Goal: Task Accomplishment & Management: Manage account settings

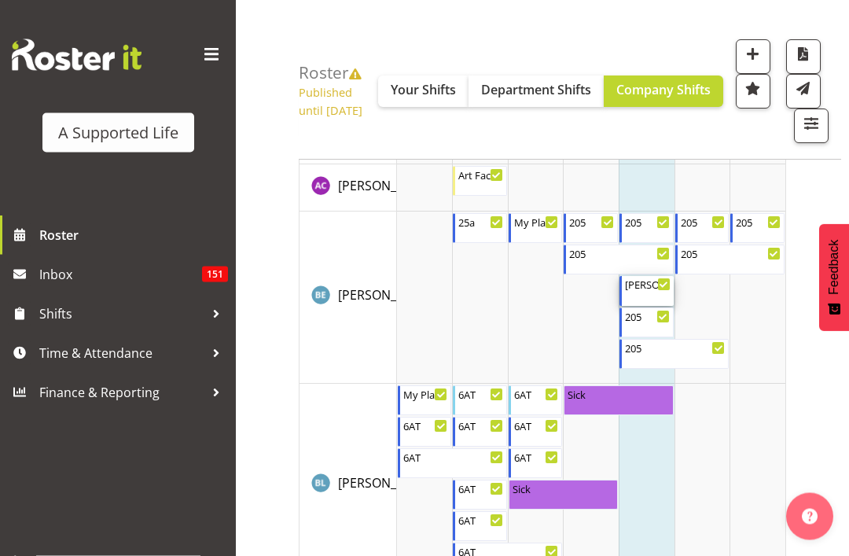
click at [647, 293] on div "[PERSON_NAME] day supports" at bounding box center [648, 285] width 46 height 16
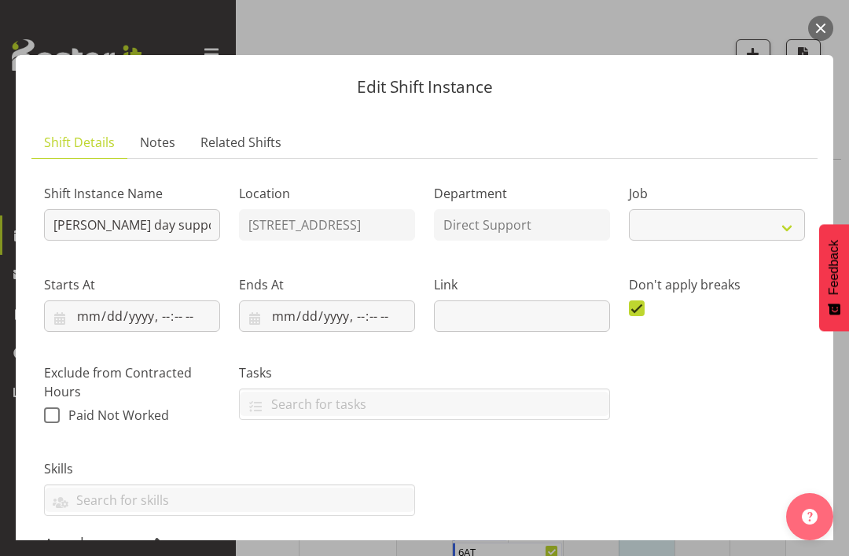
select select "4112"
click at [820, 24] on button "button" at bounding box center [821, 28] width 25 height 25
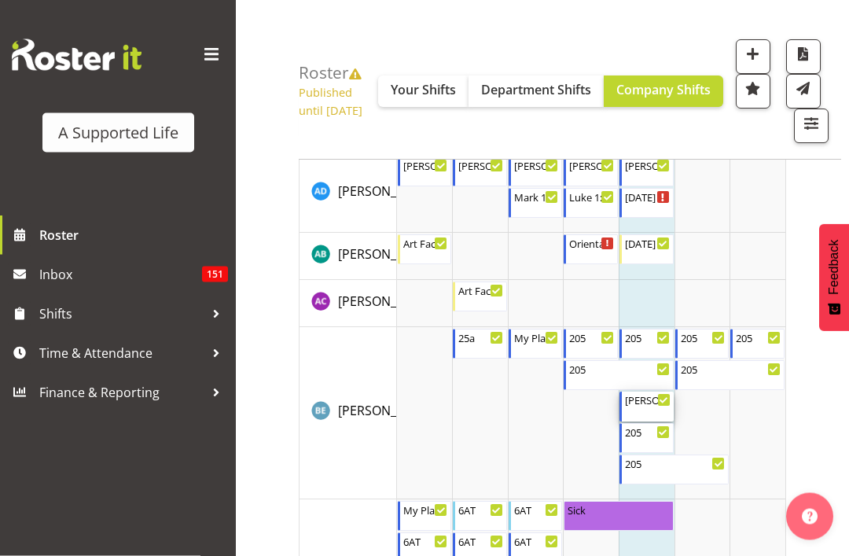
click at [659, 422] on div "[PERSON_NAME] day supports 11:30 AM - 4:00 PM" at bounding box center [648, 407] width 46 height 30
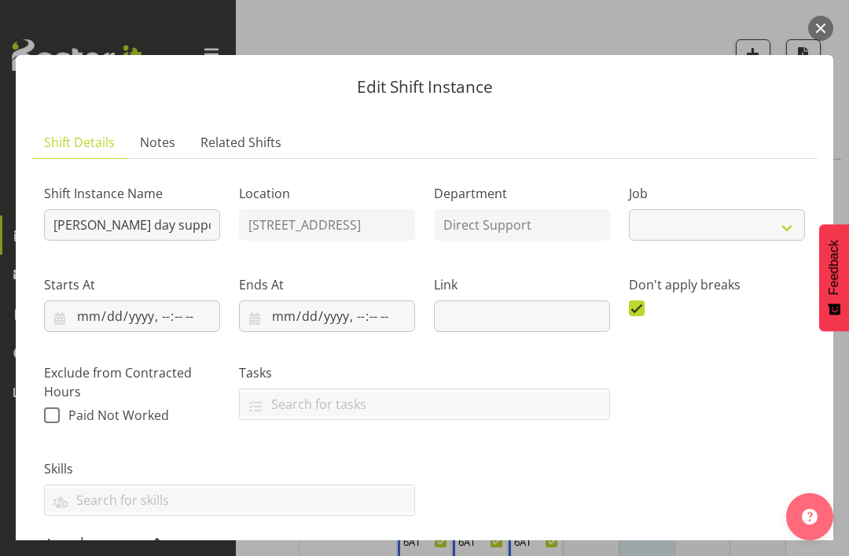
select select "4112"
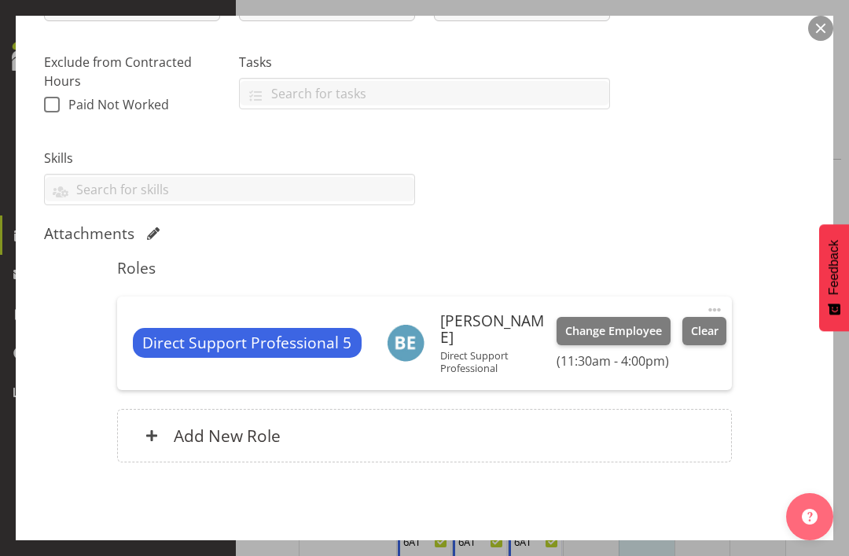
scroll to position [309, 0]
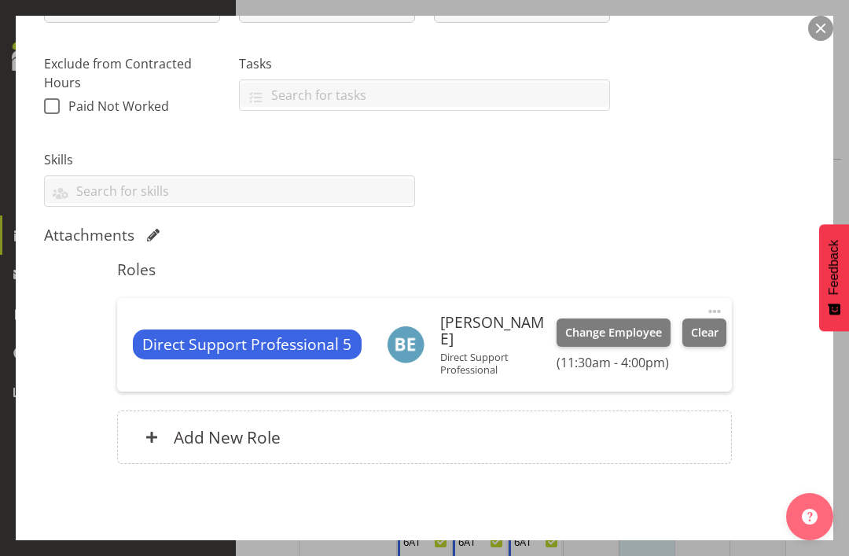
click at [820, 24] on button "button" at bounding box center [821, 28] width 25 height 25
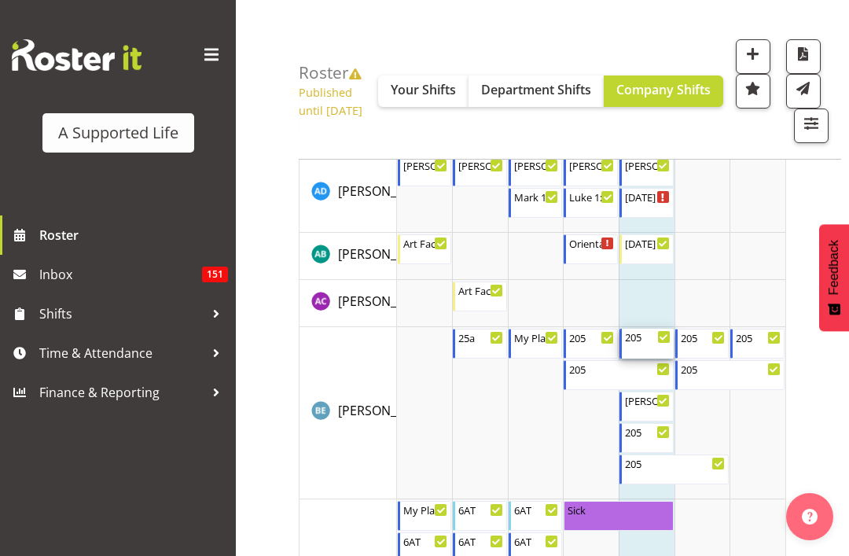
click at [652, 359] on div "205 7:30 AM - 9:00 AM" at bounding box center [648, 344] width 46 height 30
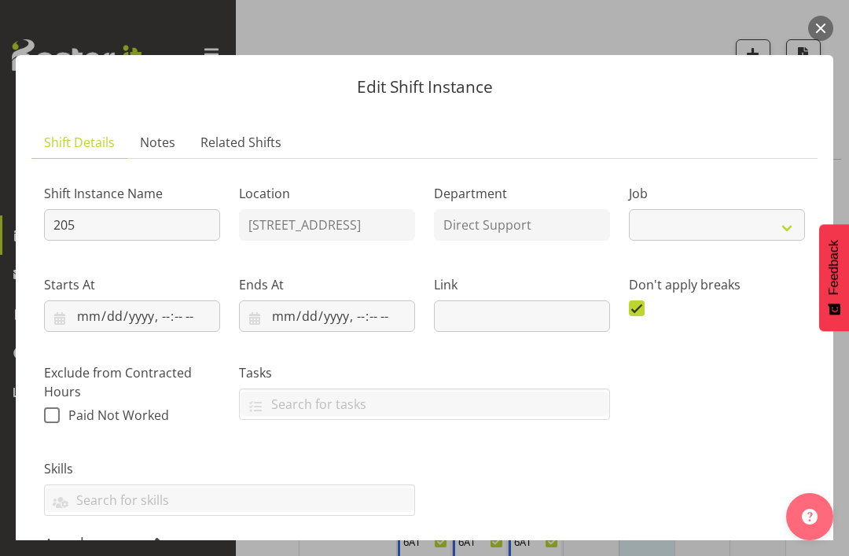
select select "4112"
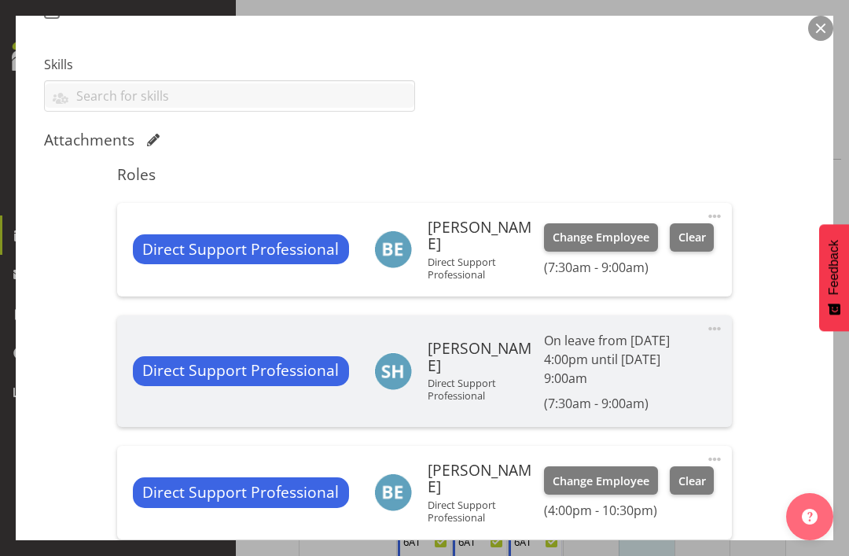
scroll to position [405, 0]
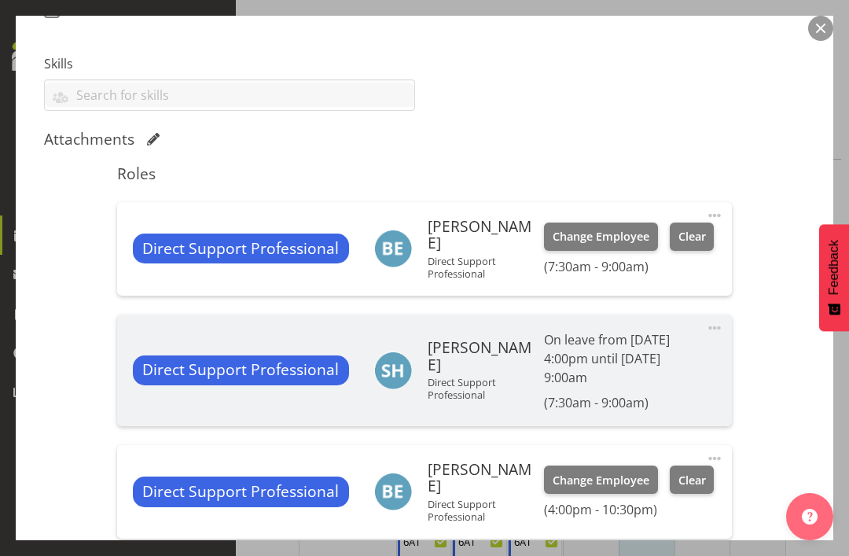
click at [825, 28] on button "button" at bounding box center [821, 28] width 25 height 25
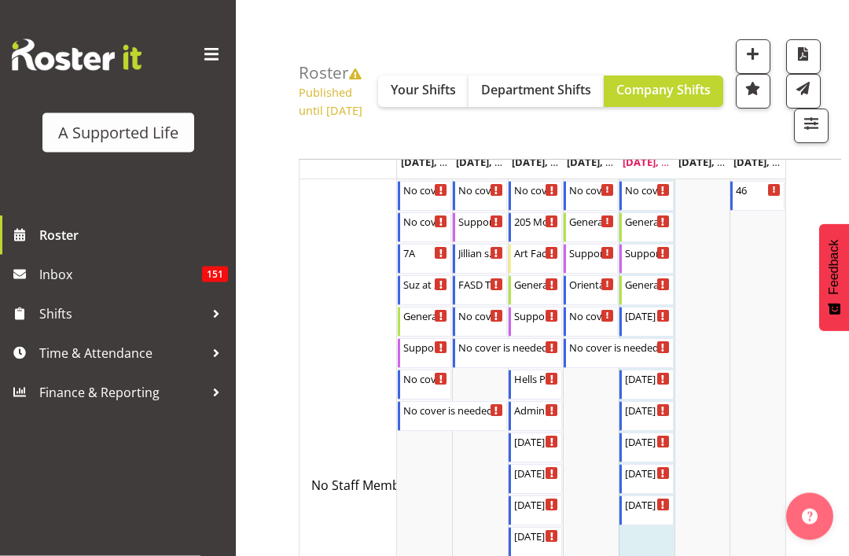
scroll to position [0, 0]
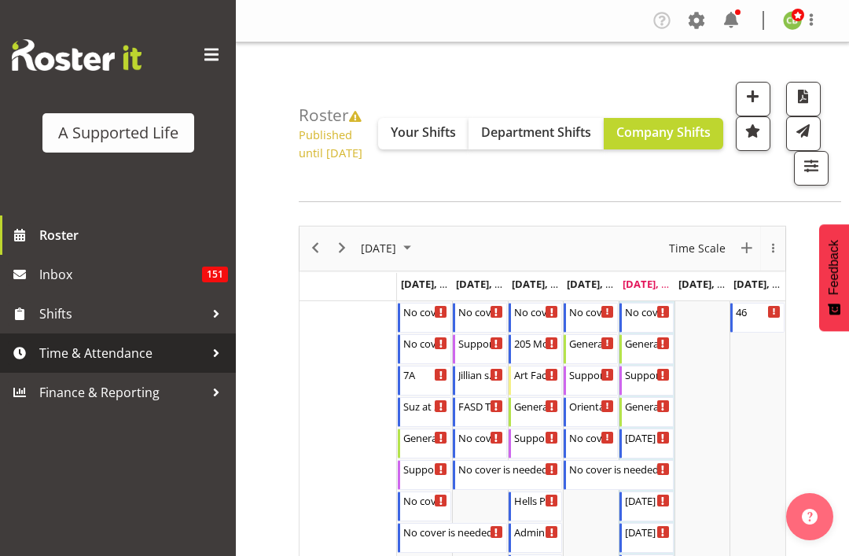
click at [160, 355] on span "Time & Attendance" at bounding box center [121, 353] width 165 height 24
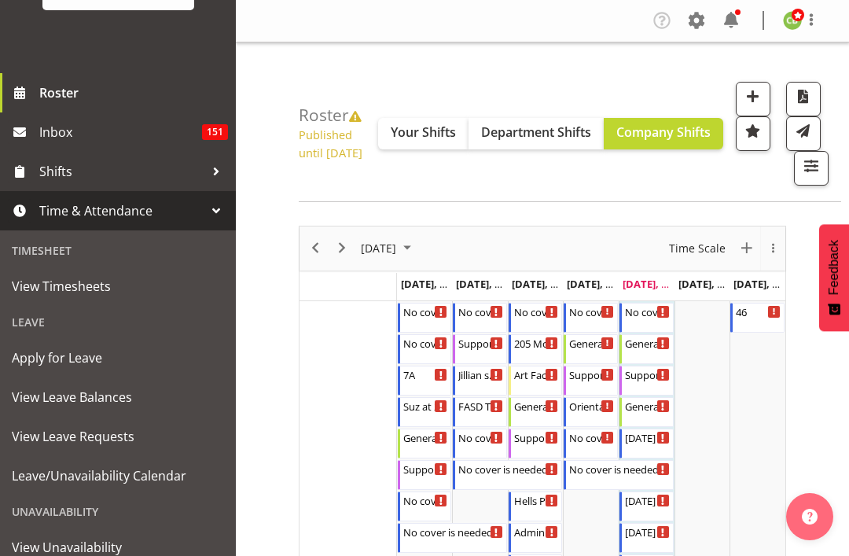
scroll to position [148, 0]
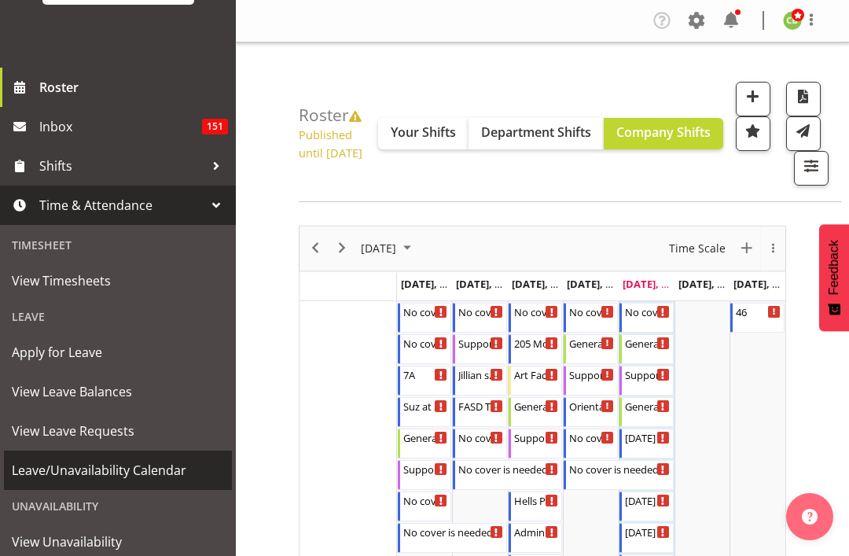
click at [157, 470] on span "Leave/Unavailability Calendar" at bounding box center [118, 471] width 212 height 24
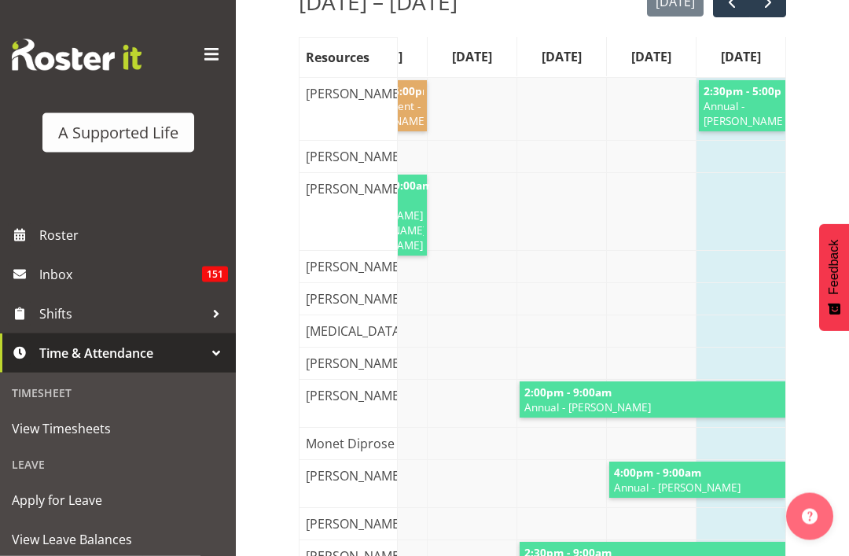
scroll to position [0, 64]
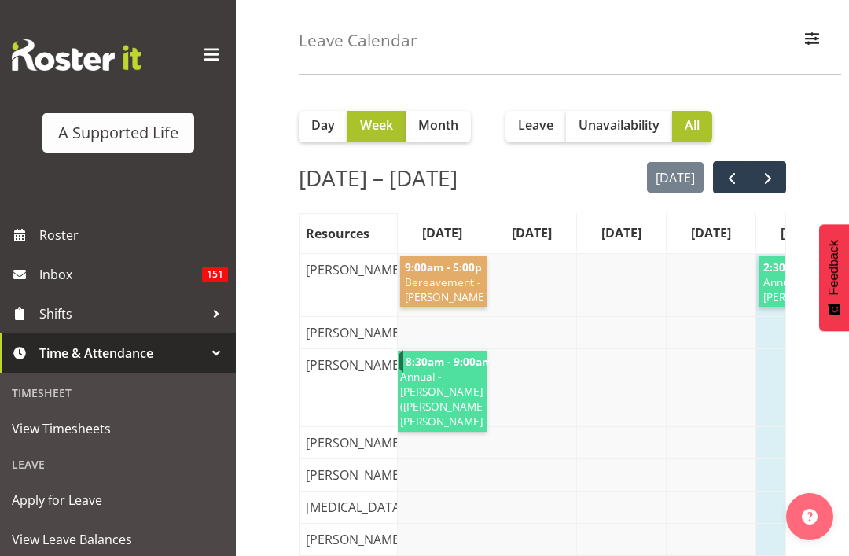
click at [764, 179] on span "next" at bounding box center [768, 178] width 19 height 19
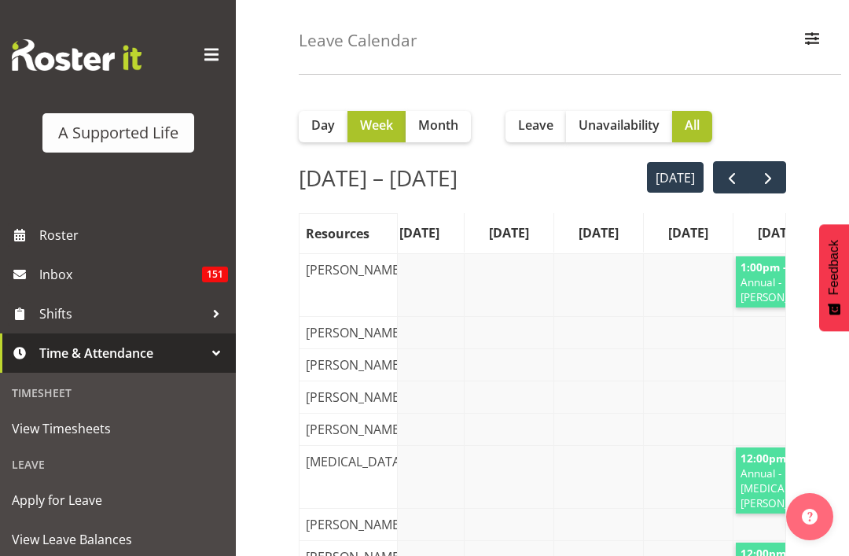
click at [772, 176] on span "next" at bounding box center [768, 178] width 19 height 19
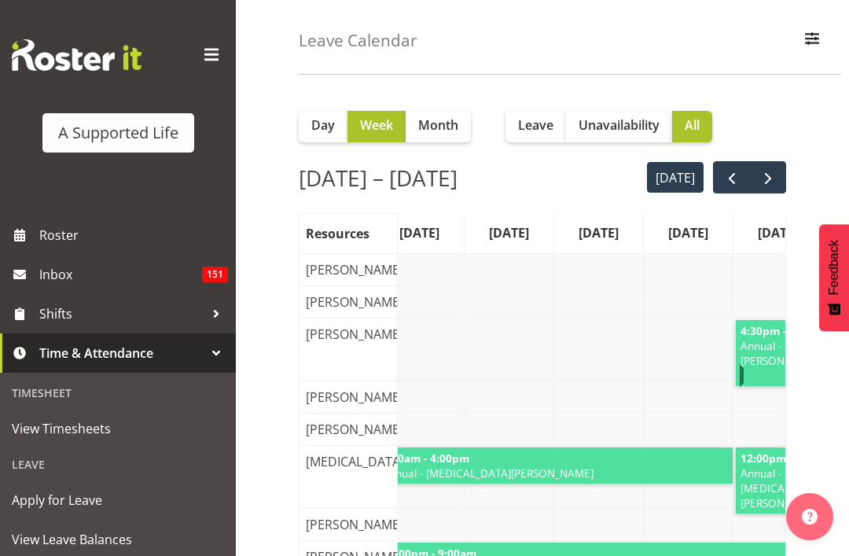
click at [771, 173] on span "next" at bounding box center [768, 178] width 19 height 19
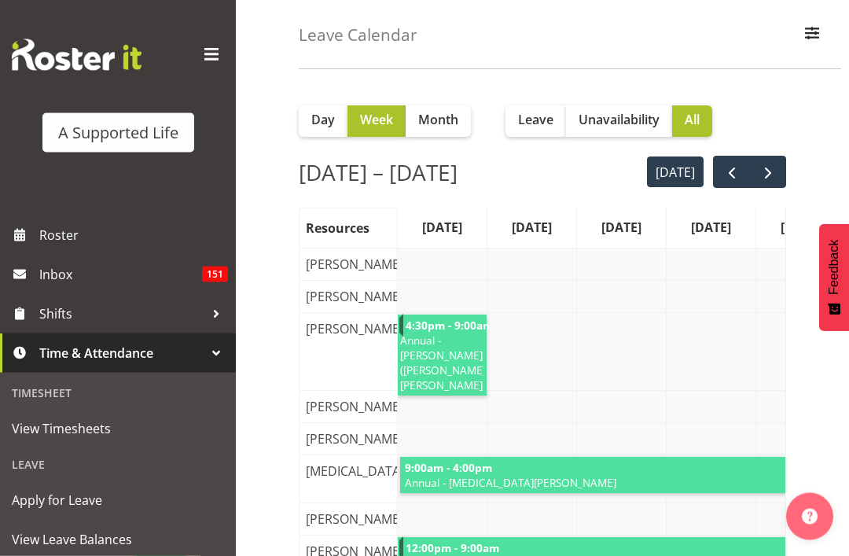
scroll to position [0, 0]
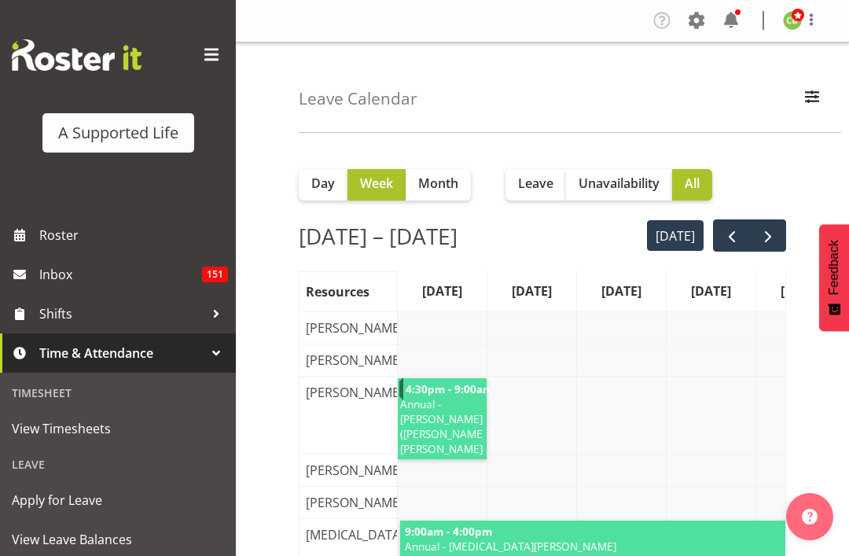
click at [790, 13] on img at bounding box center [792, 20] width 19 height 19
click at [731, 84] on link "Log Out" at bounding box center [745, 82] width 151 height 28
